Goal: Navigation & Orientation: Find specific page/section

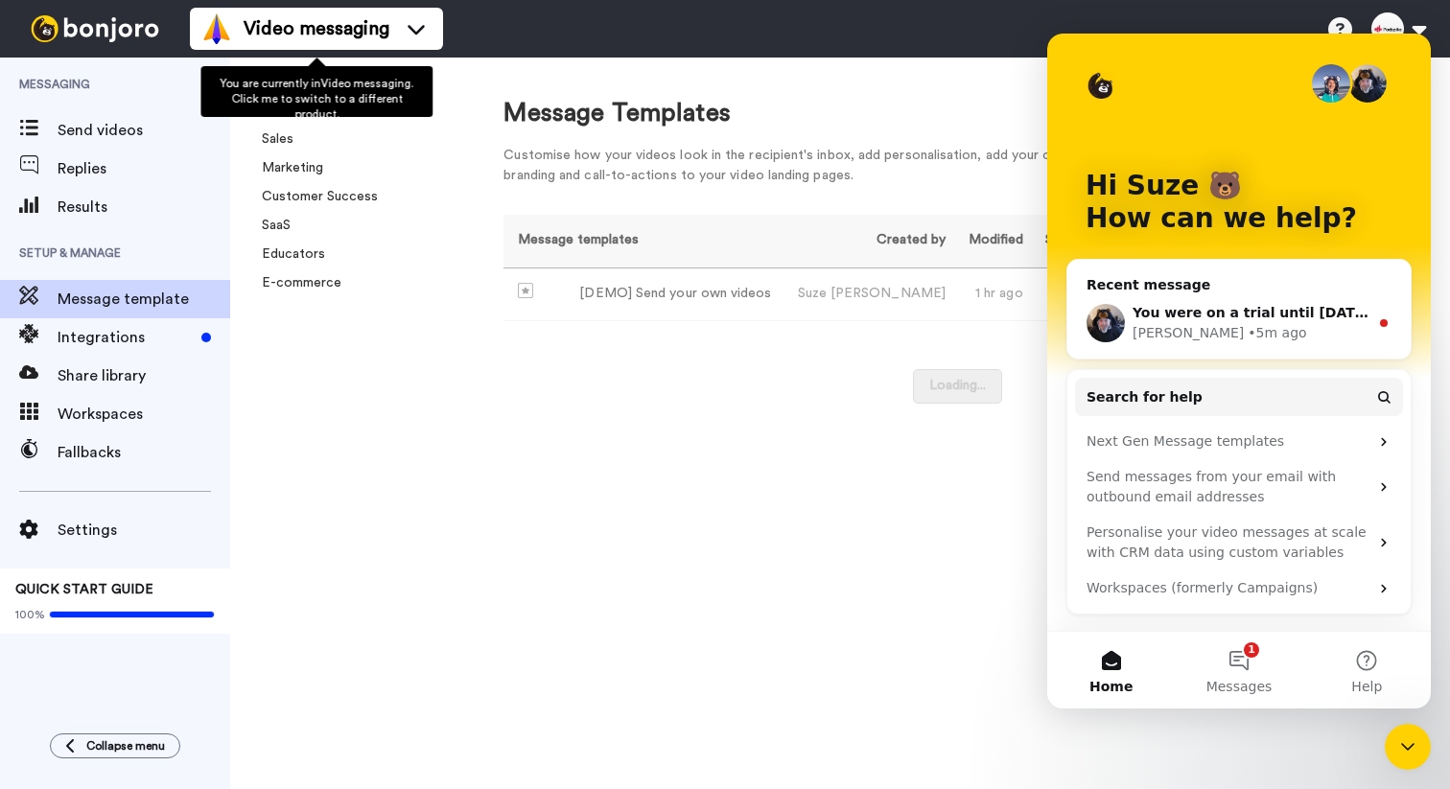
click at [472, 424] on div "Message Templates Customise how your videos look in the recipient's inbox, add …" at bounding box center [957, 424] width 985 height 732
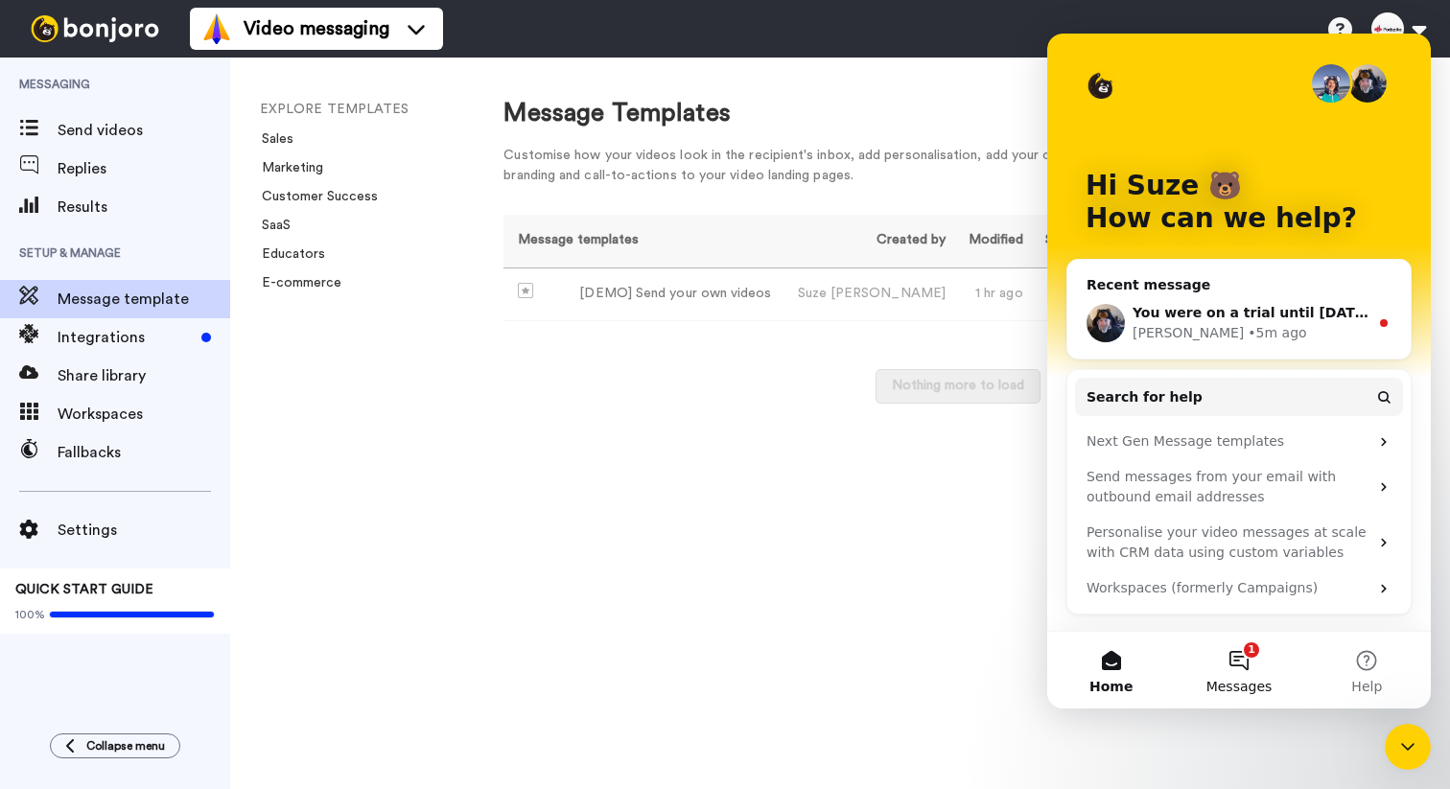
click at [1253, 659] on button "1 Messages" at bounding box center [1239, 670] width 128 height 77
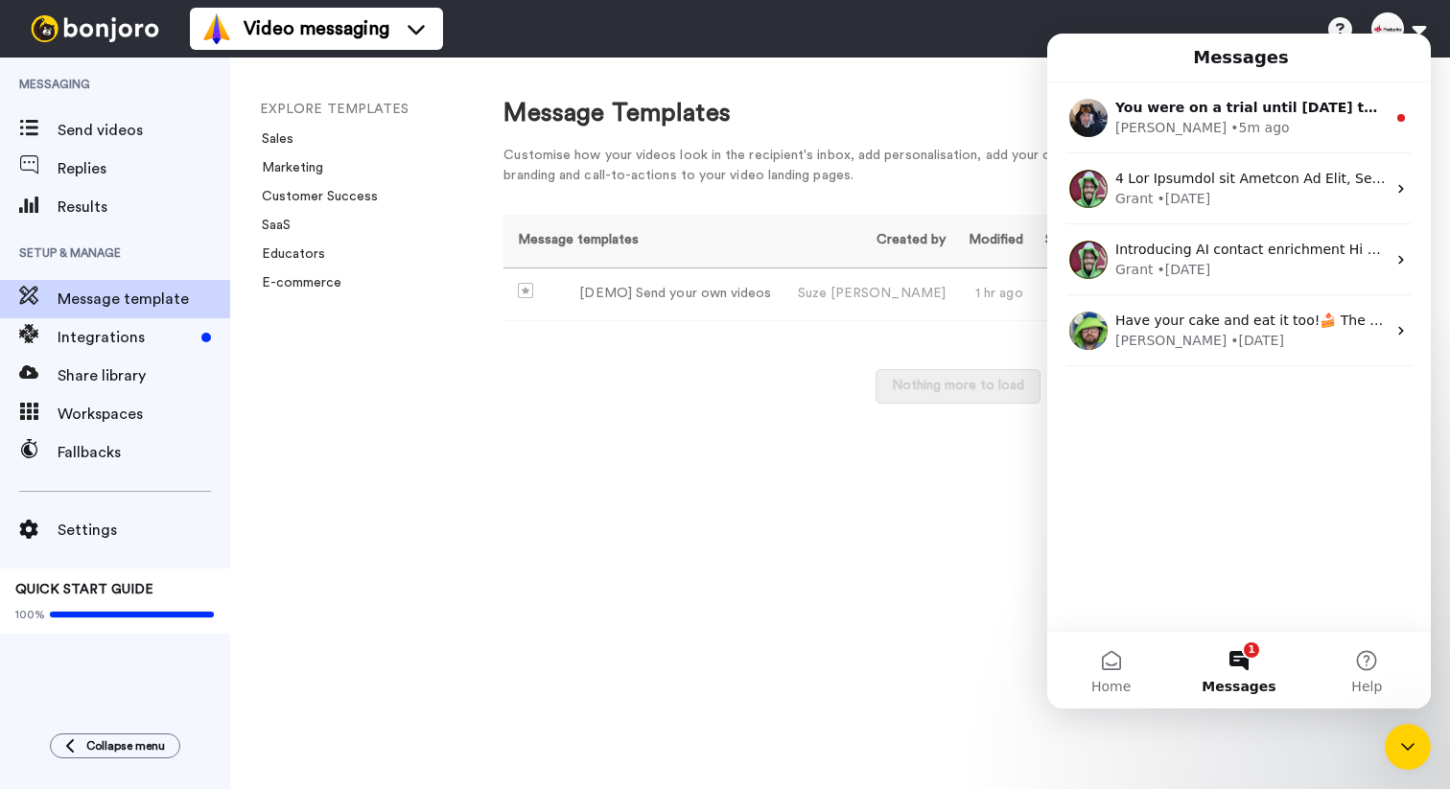
click at [772, 458] on div "Message Templates Customise how your videos look in the recipient's inbox, add …" at bounding box center [957, 424] width 985 height 732
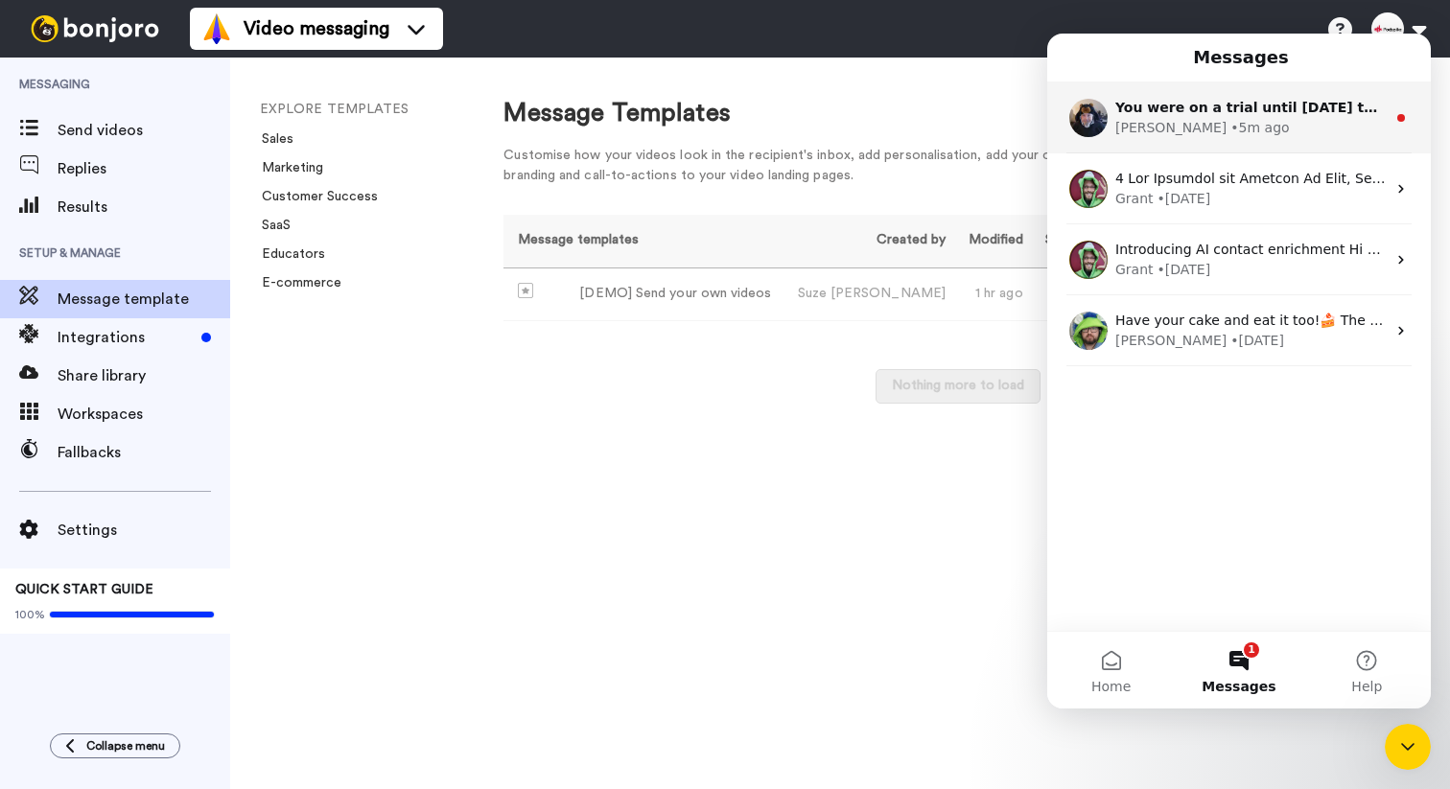
click at [1245, 130] on div "[PERSON_NAME] • 5m ago" at bounding box center [1251, 128] width 271 height 20
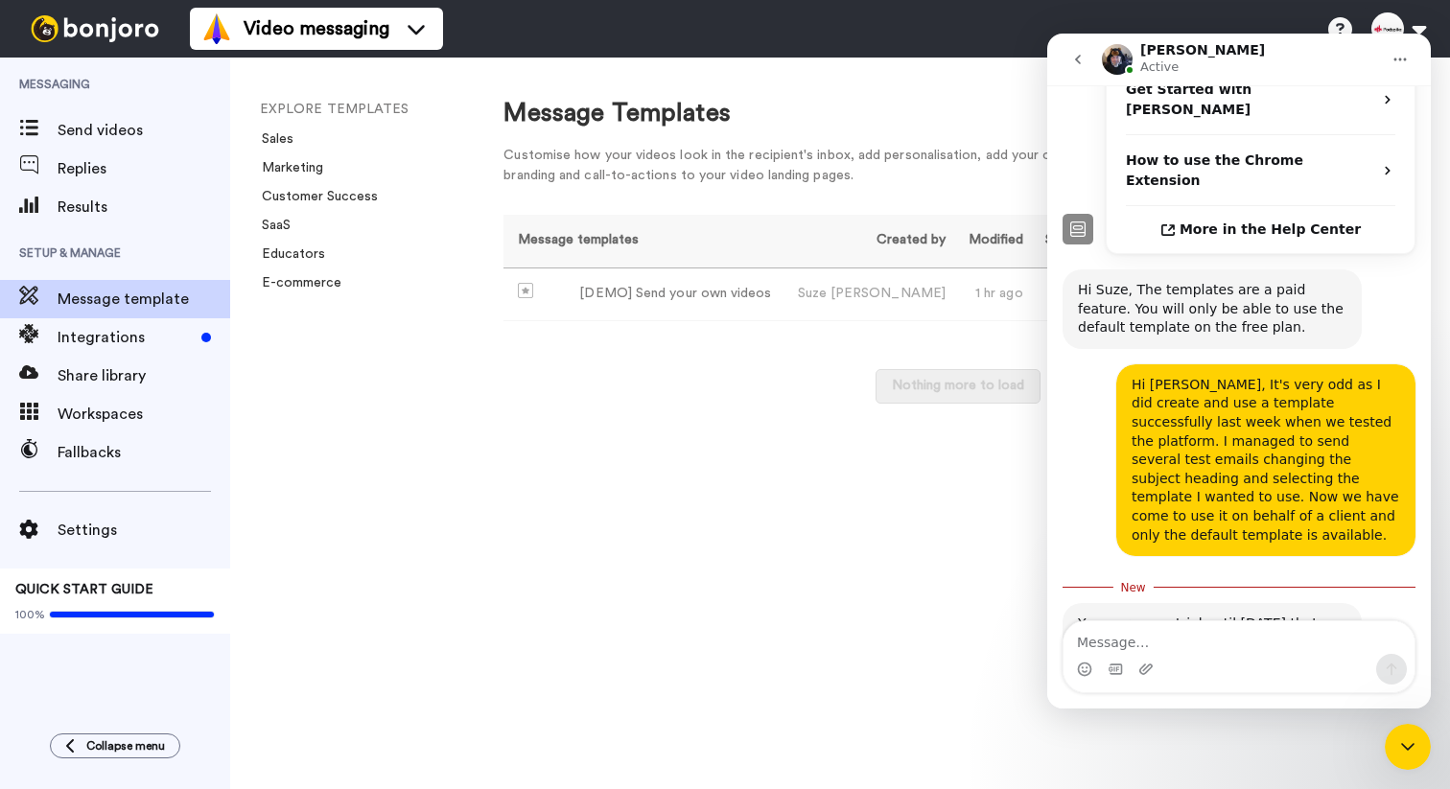
scroll to position [614, 0]
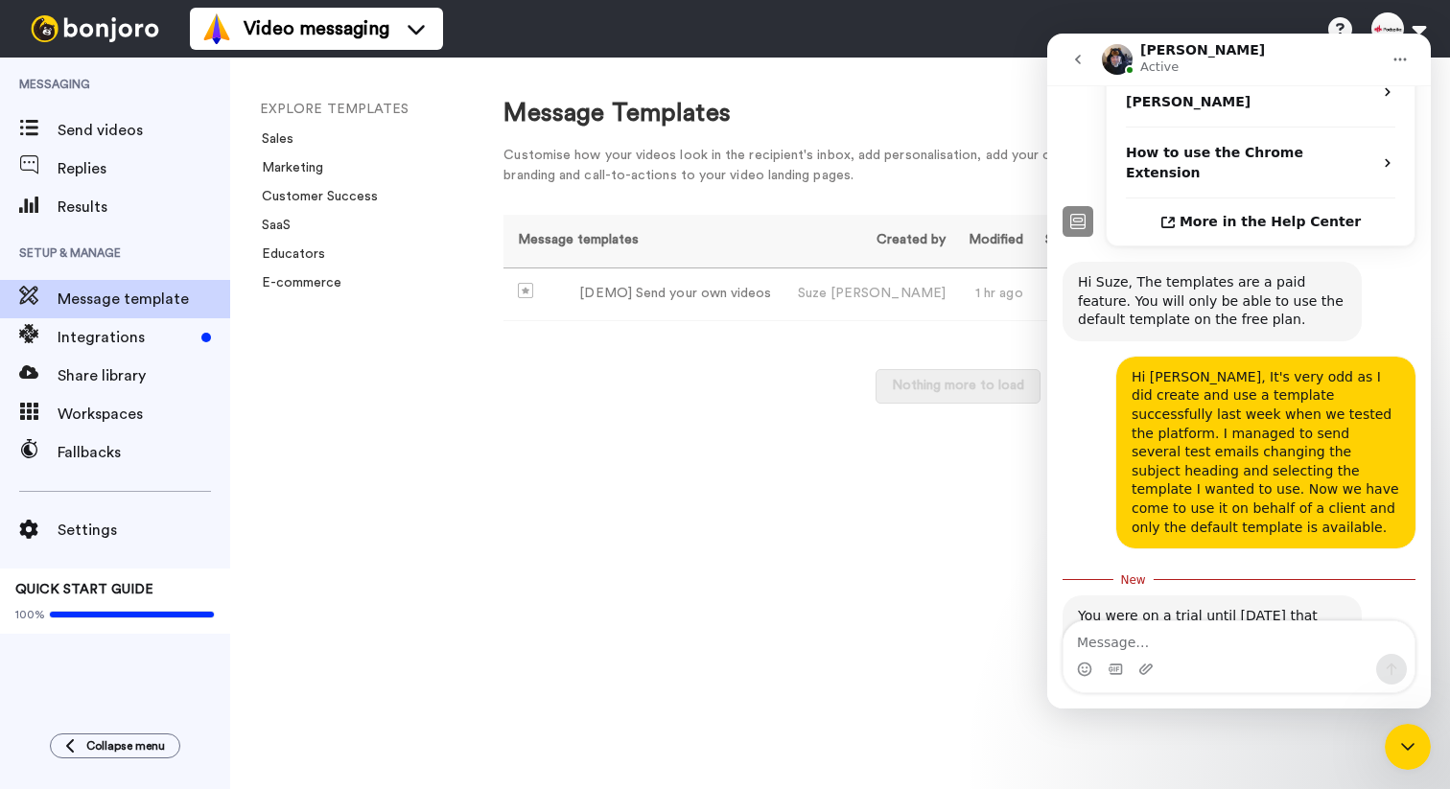
click at [1083, 68] on button "go back" at bounding box center [1078, 59] width 36 height 36
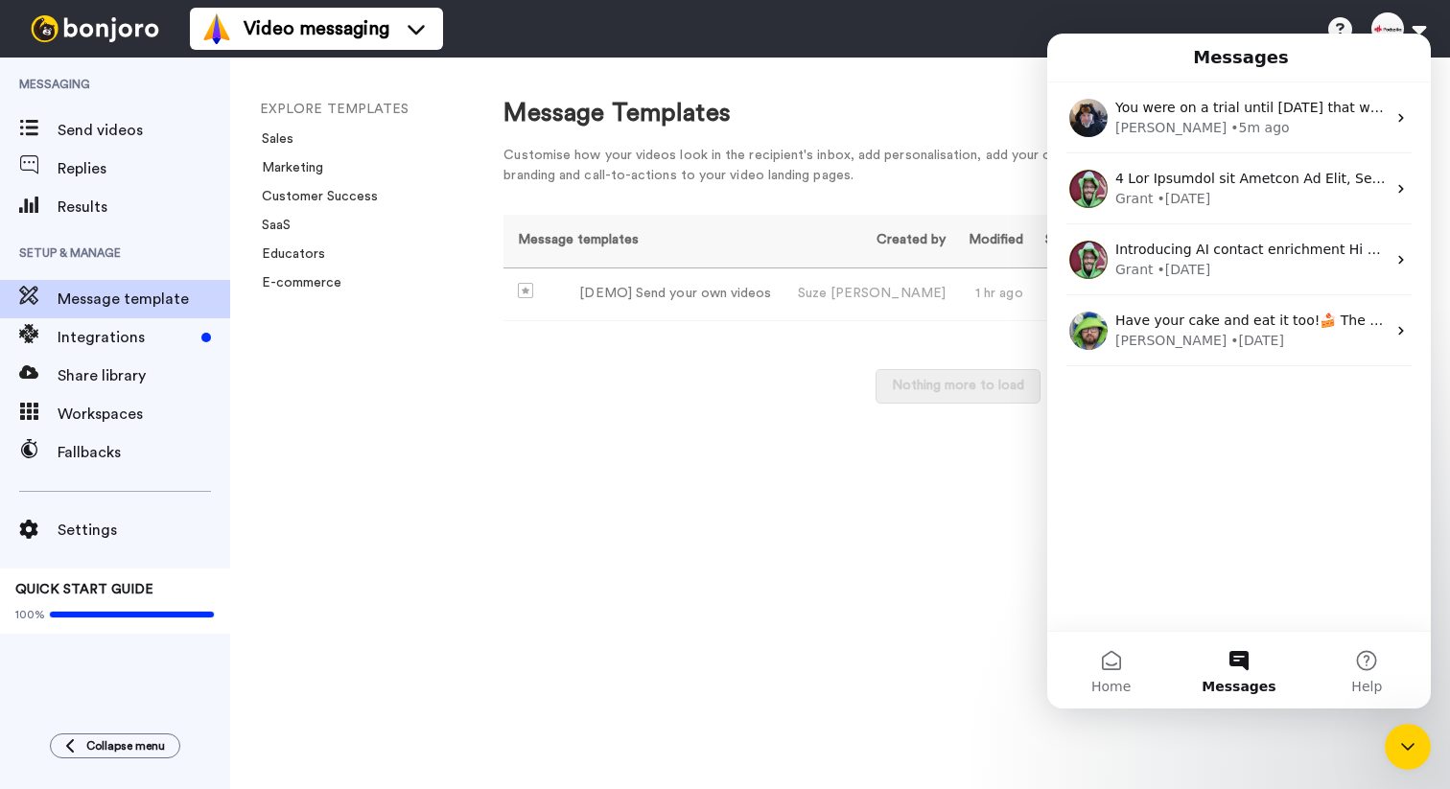
scroll to position [0, 0]
click at [691, 742] on div "Message Templates Customise how your videos look in the recipient's inbox, add …" at bounding box center [957, 424] width 985 height 732
click at [786, 554] on div "Message Templates Customise how your videos look in the recipient's inbox, add …" at bounding box center [957, 424] width 985 height 732
click at [114, 129] on span "Send videos" at bounding box center [144, 130] width 173 height 23
